Goal: Information Seeking & Learning: Compare options

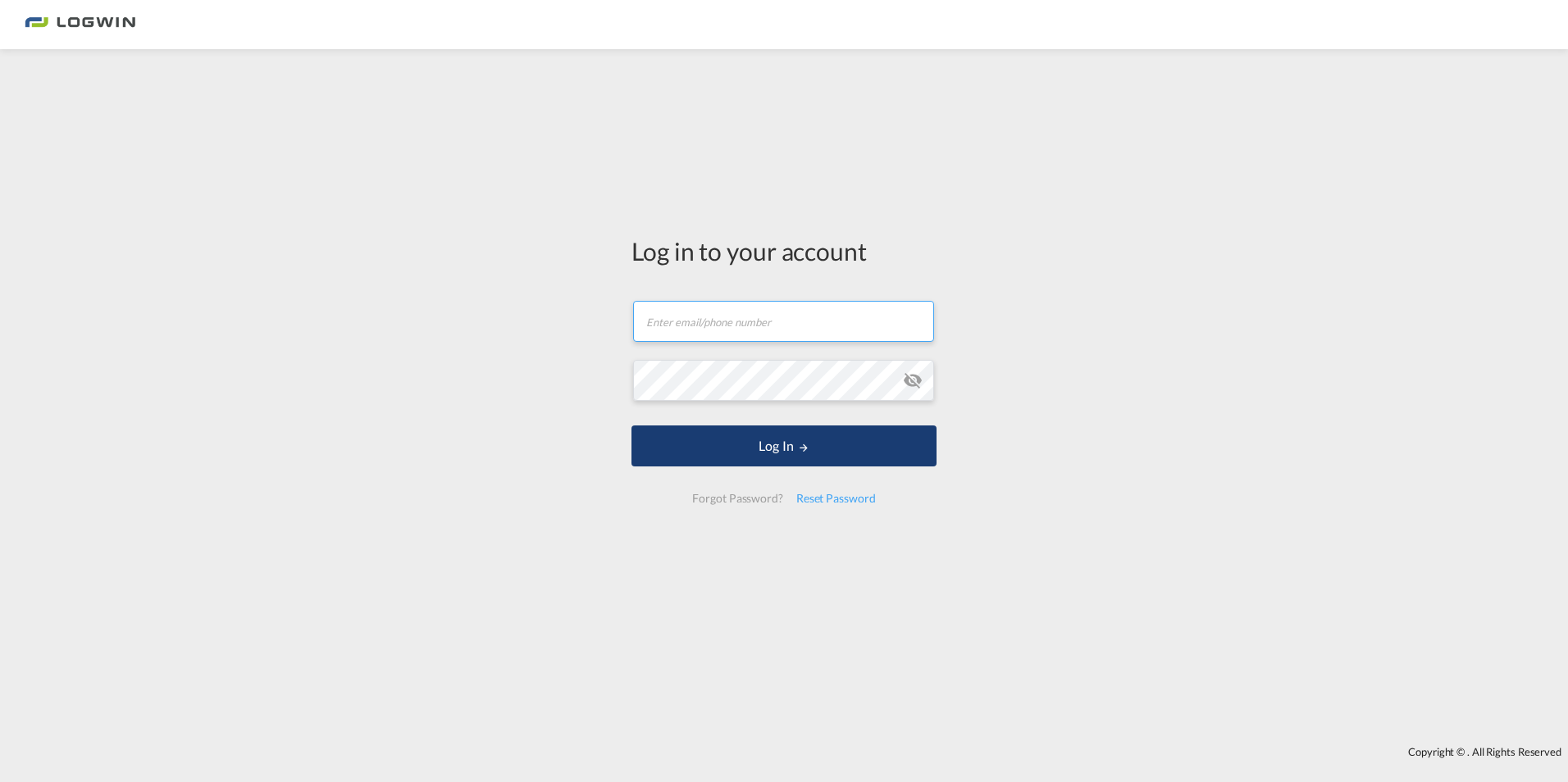
type input "[PERSON_NAME][EMAIL_ADDRESS][PERSON_NAME][DOMAIN_NAME]"
click at [750, 455] on button "Log In" at bounding box center [783, 446] width 305 height 41
